Goal: Book appointment/travel/reservation

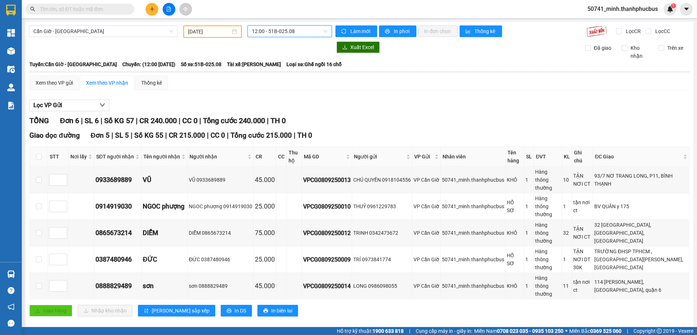
click at [208, 32] on input "[DATE]" at bounding box center [209, 32] width 42 height 8
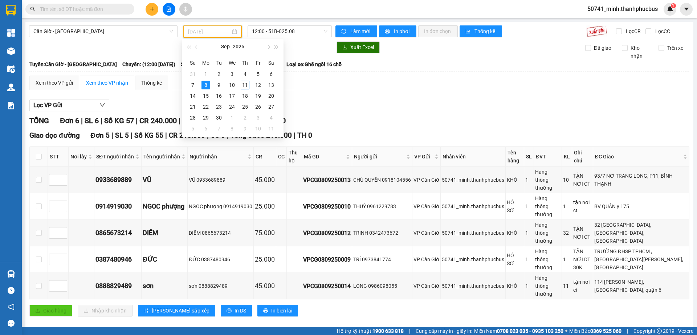
click at [232, 85] on div "10" at bounding box center [232, 85] width 9 height 9
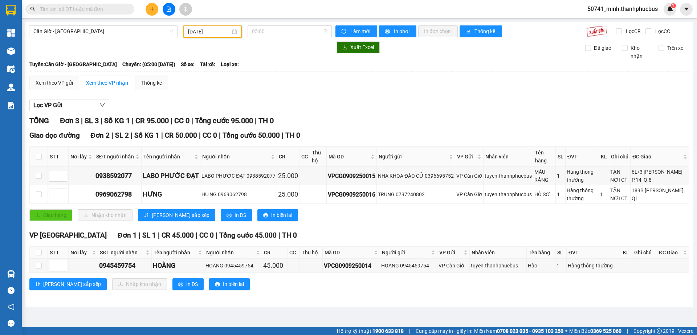
click at [271, 33] on span "05:00" at bounding box center [290, 31] width 76 height 11
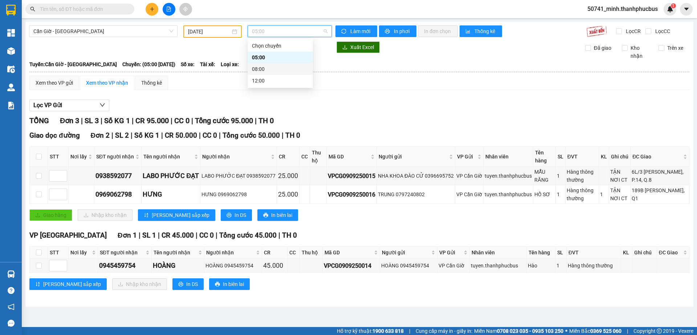
click at [265, 71] on div "08:00" at bounding box center [280, 69] width 57 height 8
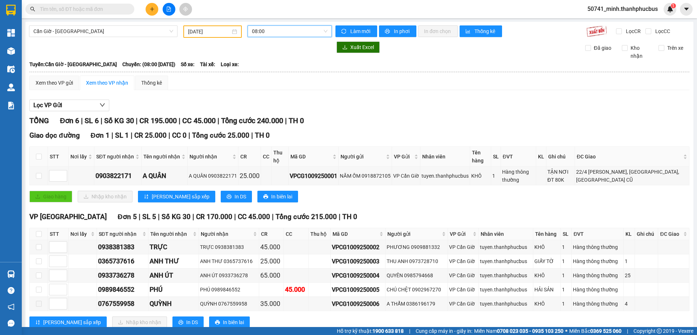
click at [225, 31] on input "[DATE]" at bounding box center [209, 32] width 42 height 8
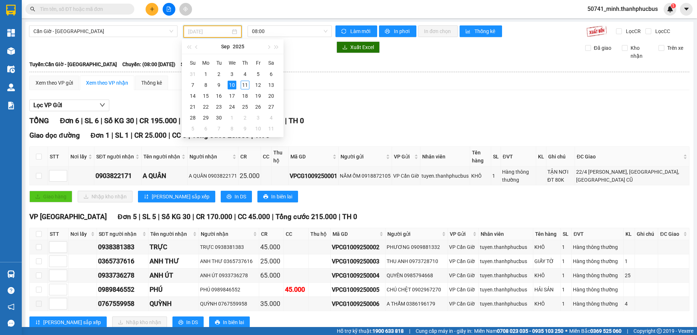
click at [222, 84] on div "9" at bounding box center [219, 85] width 9 height 9
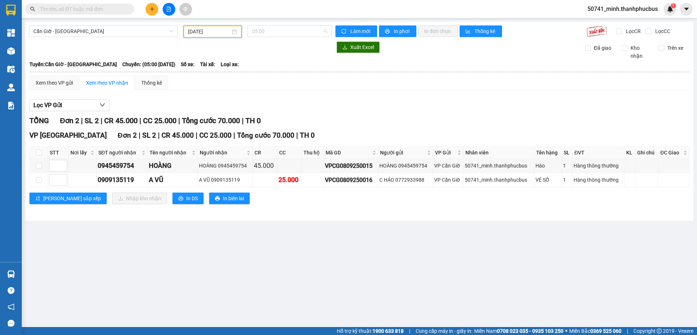
click at [276, 32] on span "05:00" at bounding box center [290, 31] width 76 height 11
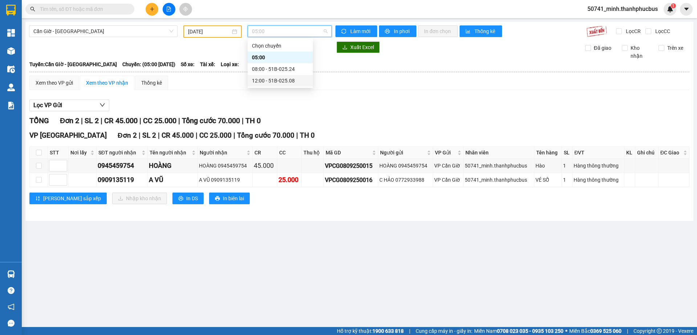
click at [244, 249] on main "Cần Giờ - [GEOGRAPHIC_DATA] [DATE] 05:00 Làm mới In phơi In đơn chọn Thống kê L…" at bounding box center [348, 163] width 697 height 327
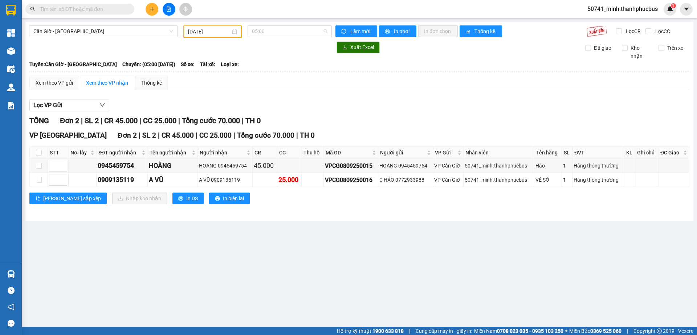
click at [265, 34] on span "05:00" at bounding box center [290, 31] width 76 height 11
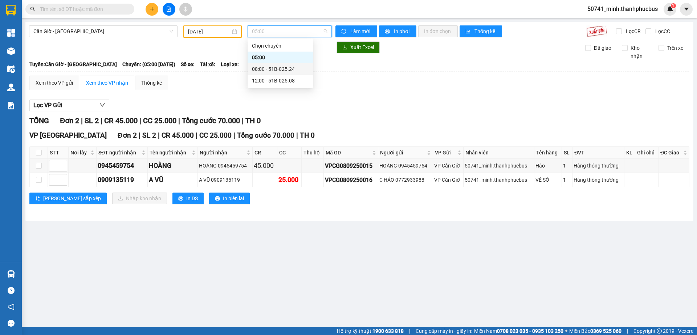
click at [260, 68] on div "08:00 - 51B-025.24" at bounding box center [280, 69] width 57 height 8
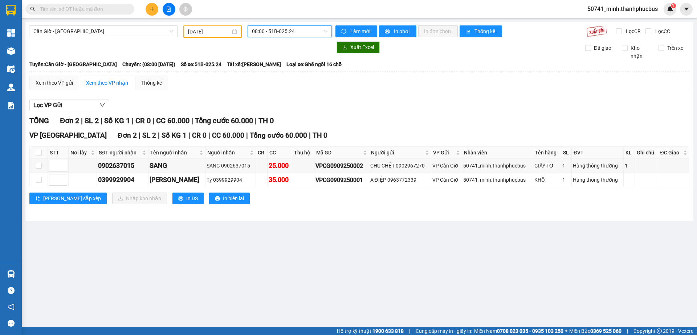
click at [293, 31] on span "08:00 - 51B-025.24" at bounding box center [290, 31] width 76 height 11
click at [271, 80] on div "12:00 - 51B-025.08" at bounding box center [280, 81] width 57 height 8
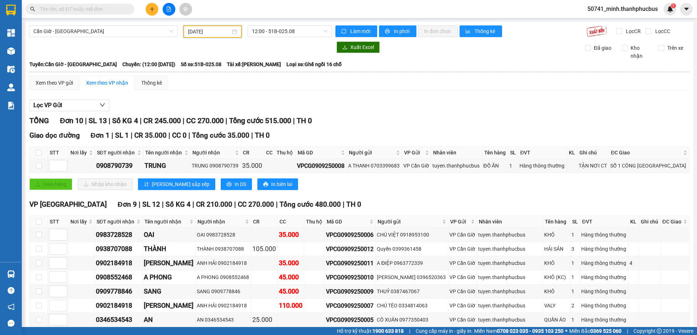
click at [206, 31] on input "[DATE]" at bounding box center [209, 32] width 42 height 8
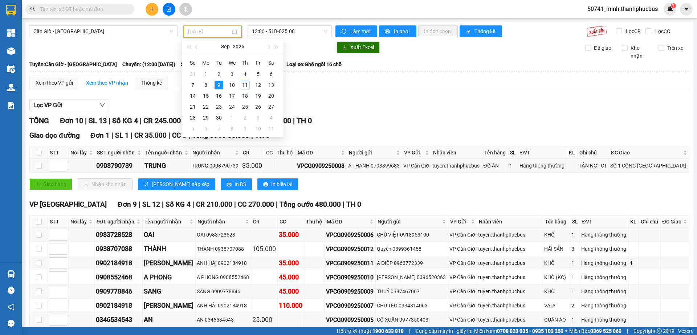
click at [230, 84] on div "10" at bounding box center [232, 85] width 9 height 9
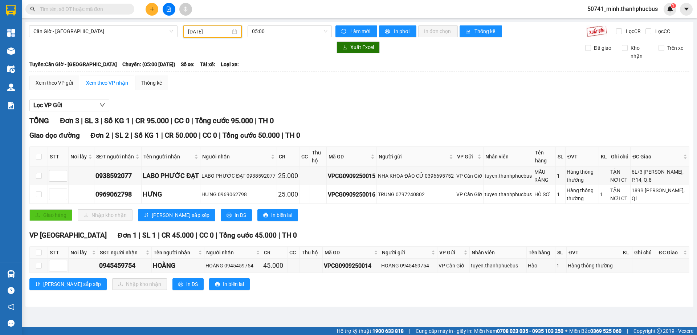
click at [284, 32] on span "05:00" at bounding box center [290, 31] width 76 height 11
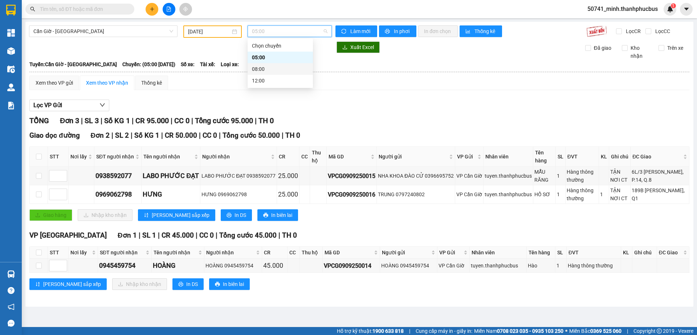
click at [268, 68] on div "08:00" at bounding box center [280, 69] width 57 height 8
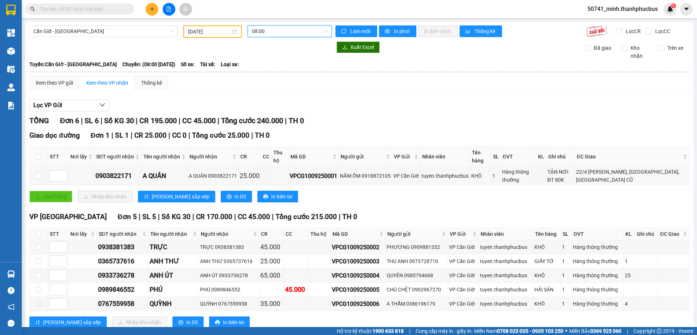
click at [285, 33] on span "08:00" at bounding box center [290, 31] width 76 height 11
click at [271, 81] on div "12:00" at bounding box center [278, 81] width 57 height 8
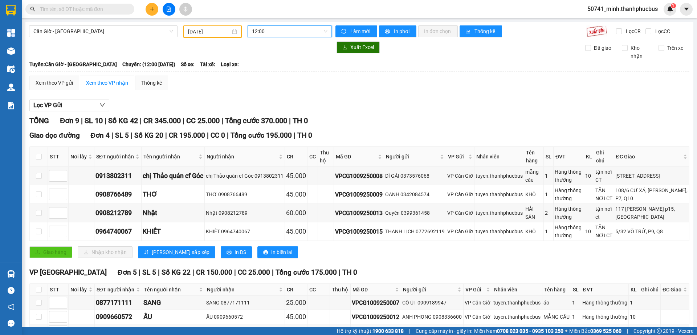
click at [211, 30] on input "[DATE]" at bounding box center [209, 32] width 42 height 8
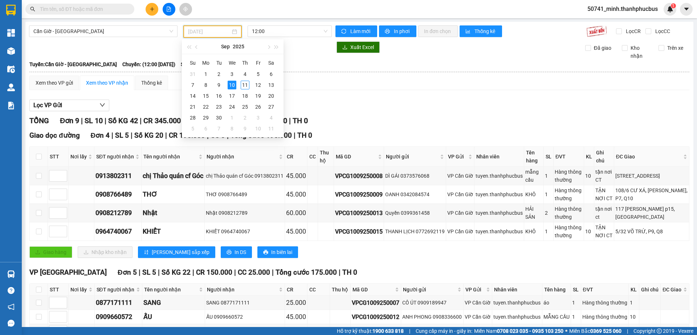
click at [245, 85] on div "11" at bounding box center [245, 85] width 9 height 9
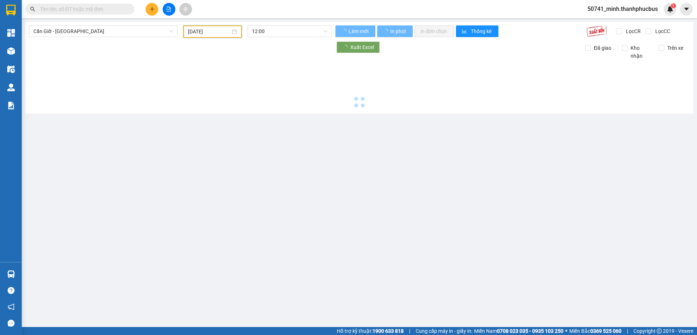
type input "[DATE]"
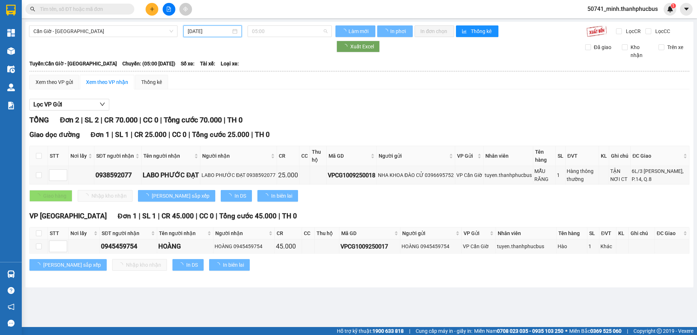
click at [289, 29] on span "05:00" at bounding box center [290, 31] width 76 height 11
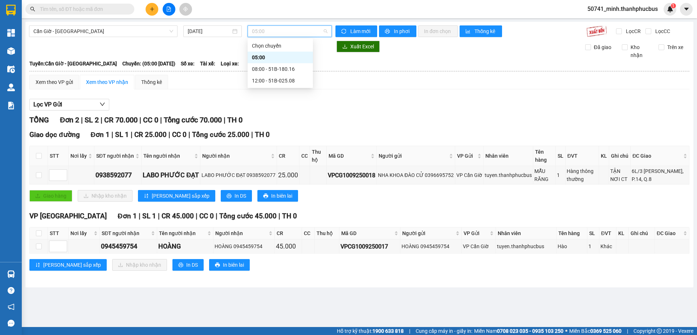
click at [272, 58] on div "05:00" at bounding box center [280, 57] width 57 height 8
click at [281, 30] on span "05:00" at bounding box center [290, 31] width 76 height 11
click at [262, 67] on div "08:00 - 51B-180.16" at bounding box center [280, 69] width 57 height 8
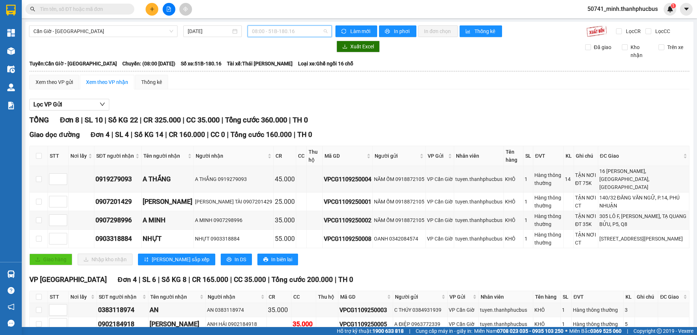
click at [269, 35] on span "08:00 - 51B-180.16" at bounding box center [290, 31] width 76 height 11
click at [267, 79] on div "12:00 - 51B-025.08" at bounding box center [278, 81] width 57 height 8
